Goal: Transaction & Acquisition: Purchase product/service

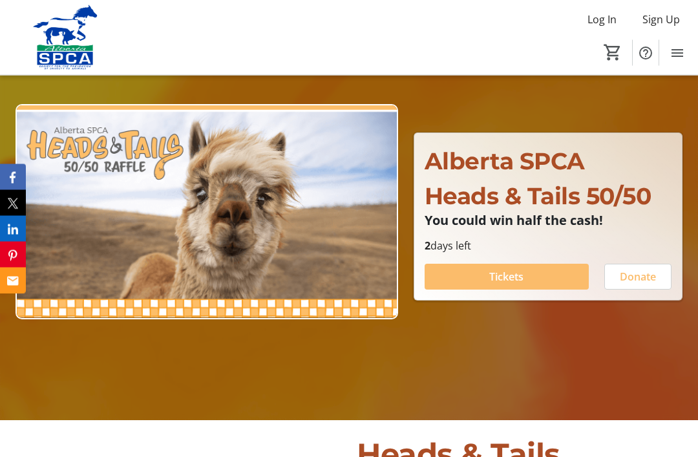
click at [513, 285] on span "Tickets" at bounding box center [506, 277] width 34 height 16
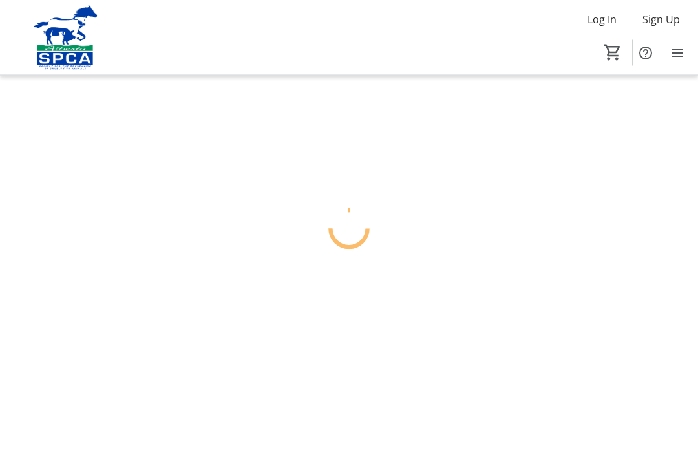
scroll to position [41, 0]
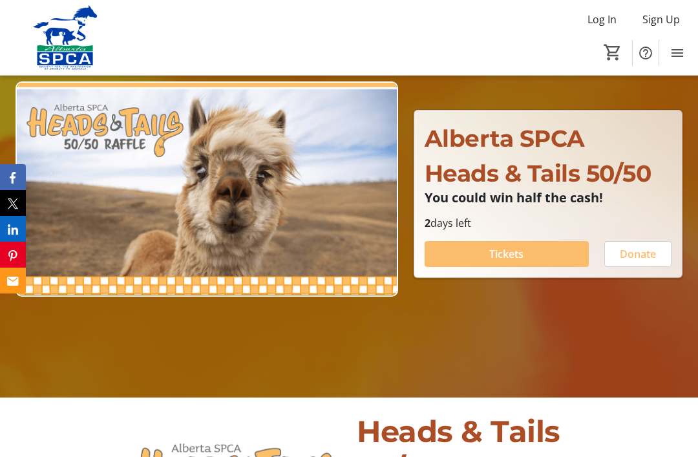
scroll to position [143, 0]
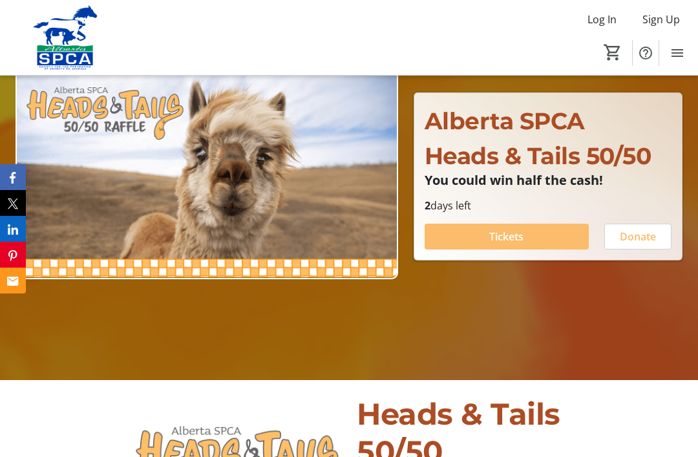
click at [499, 244] on span "Tickets" at bounding box center [506, 237] width 34 height 16
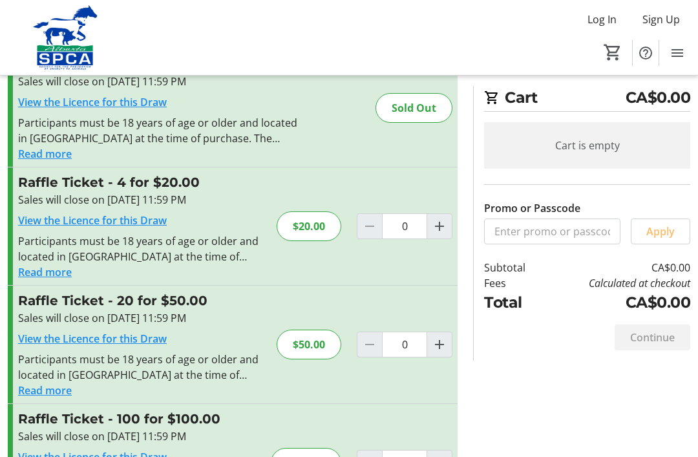
scroll to position [97, 0]
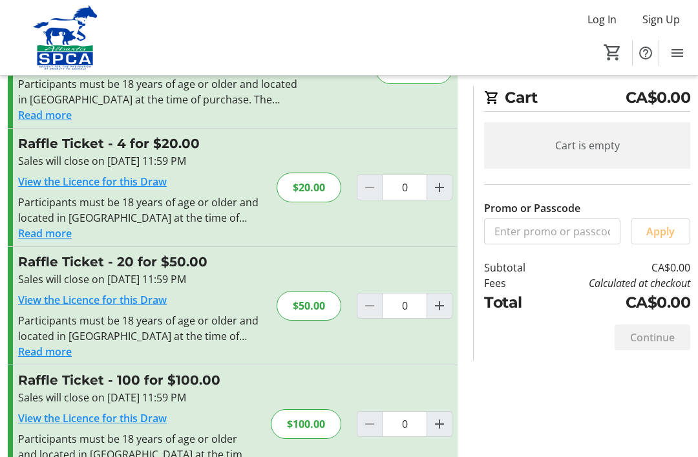
click at [472, 397] on div "Promo or Passcode Apply Raffle Ticket - 1 for $10.00 Sales will close on [DATE]…" at bounding box center [349, 254] width 698 height 488
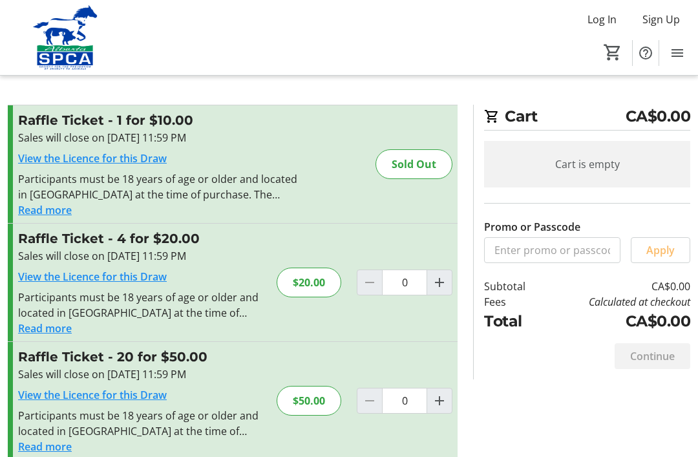
scroll to position [0, 0]
